Goal: Task Accomplishment & Management: Use online tool/utility

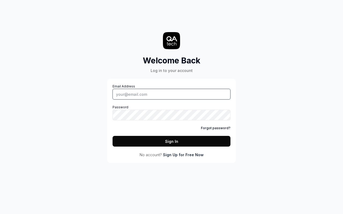
click at [171, 94] on input "Email Address" at bounding box center [171, 94] width 118 height 11
type input "[PERSON_NAME][EMAIL_ADDRESS][DOMAIN_NAME]"
click at [171, 141] on button "Sign In" at bounding box center [171, 141] width 118 height 11
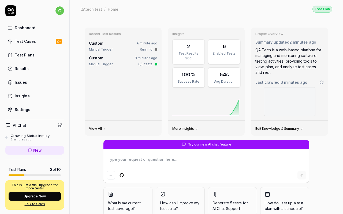
type textarea "*"
